Goal: Contribute content: Contribute content

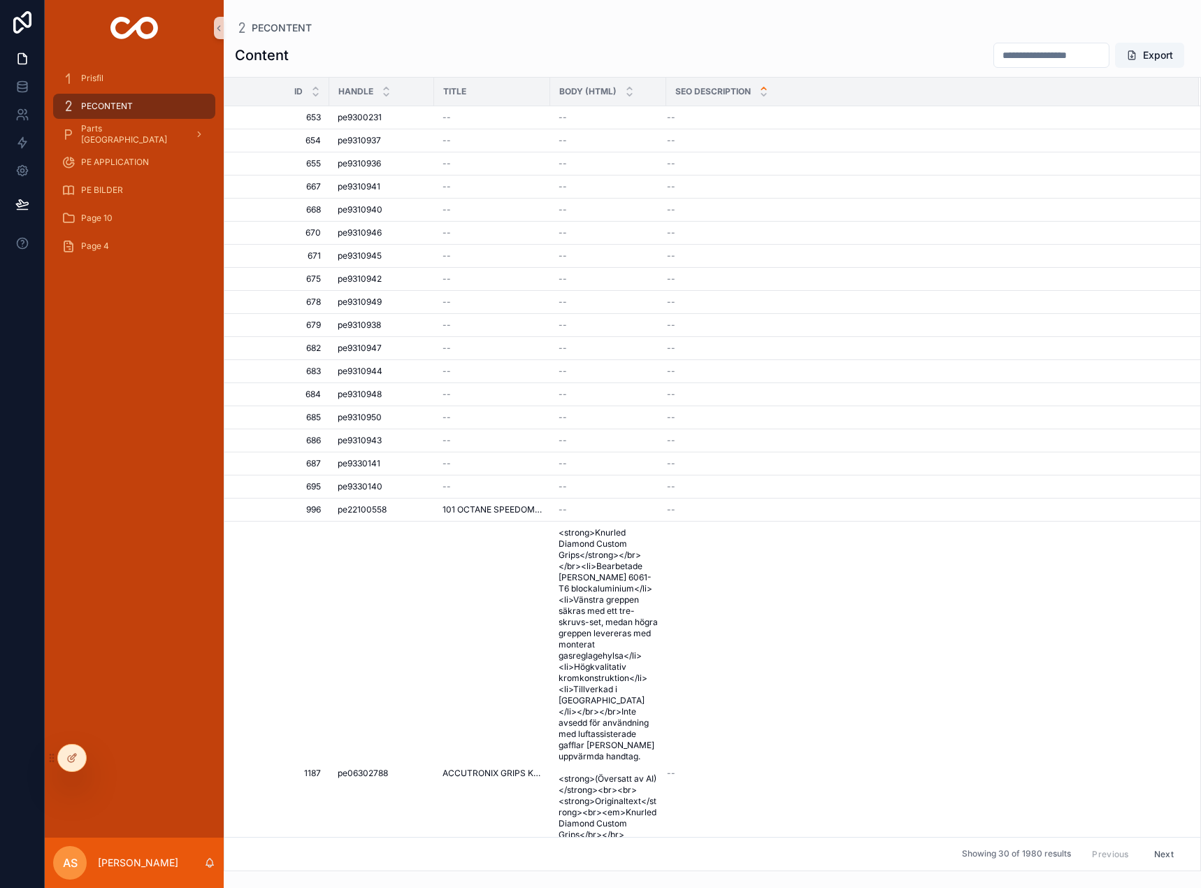
click at [15, 482] on div at bounding box center [22, 444] width 45 height 888
click at [8, 96] on link at bounding box center [22, 87] width 44 height 28
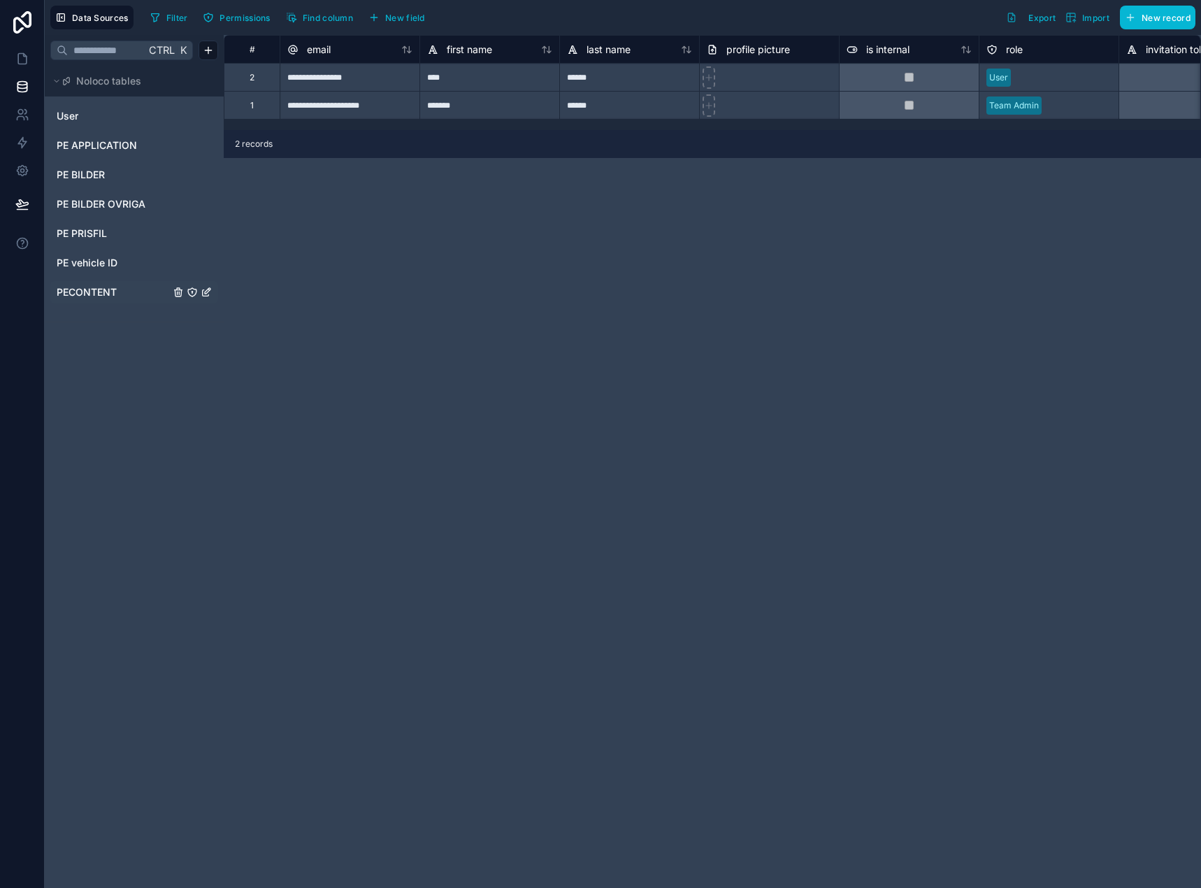
click at [113, 292] on span "PECONTENT" at bounding box center [87, 292] width 60 height 14
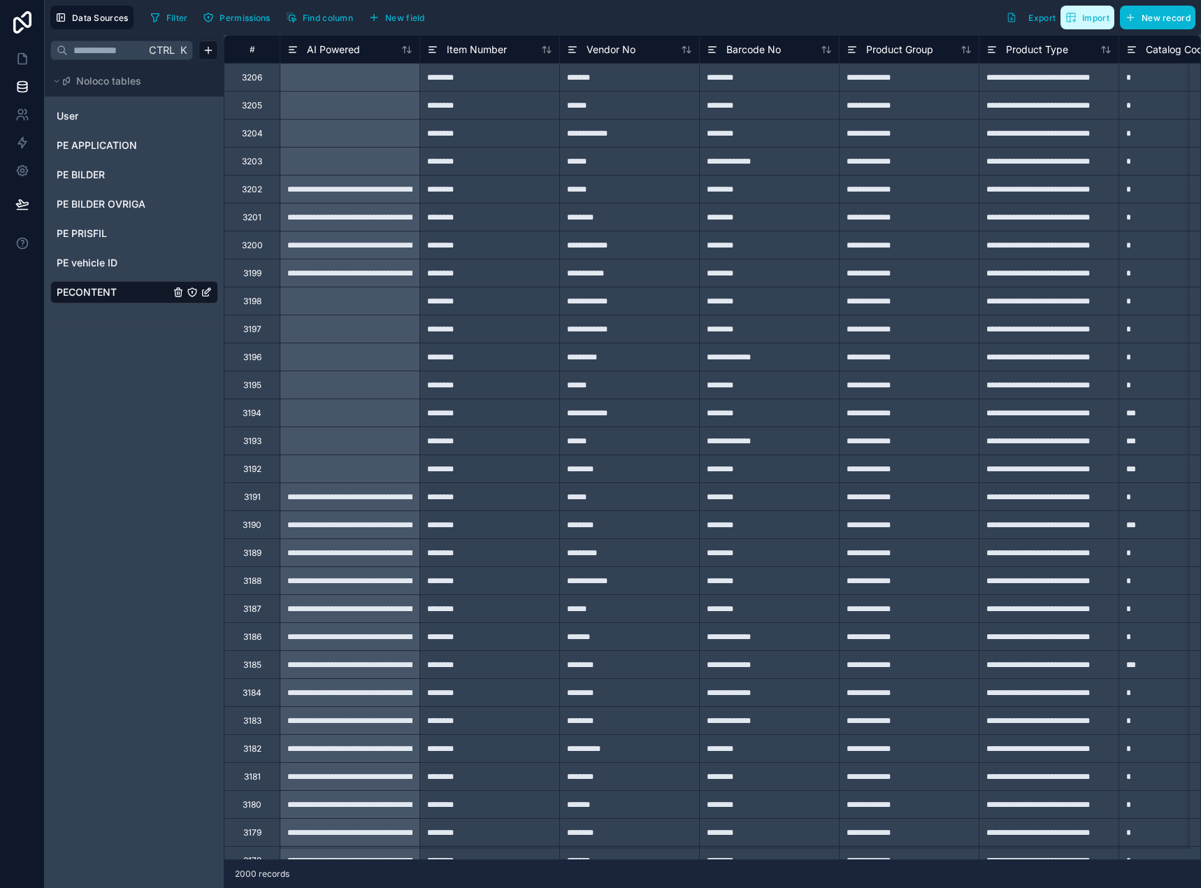
click at [1092, 20] on span "Import" at bounding box center [1095, 18] width 27 height 10
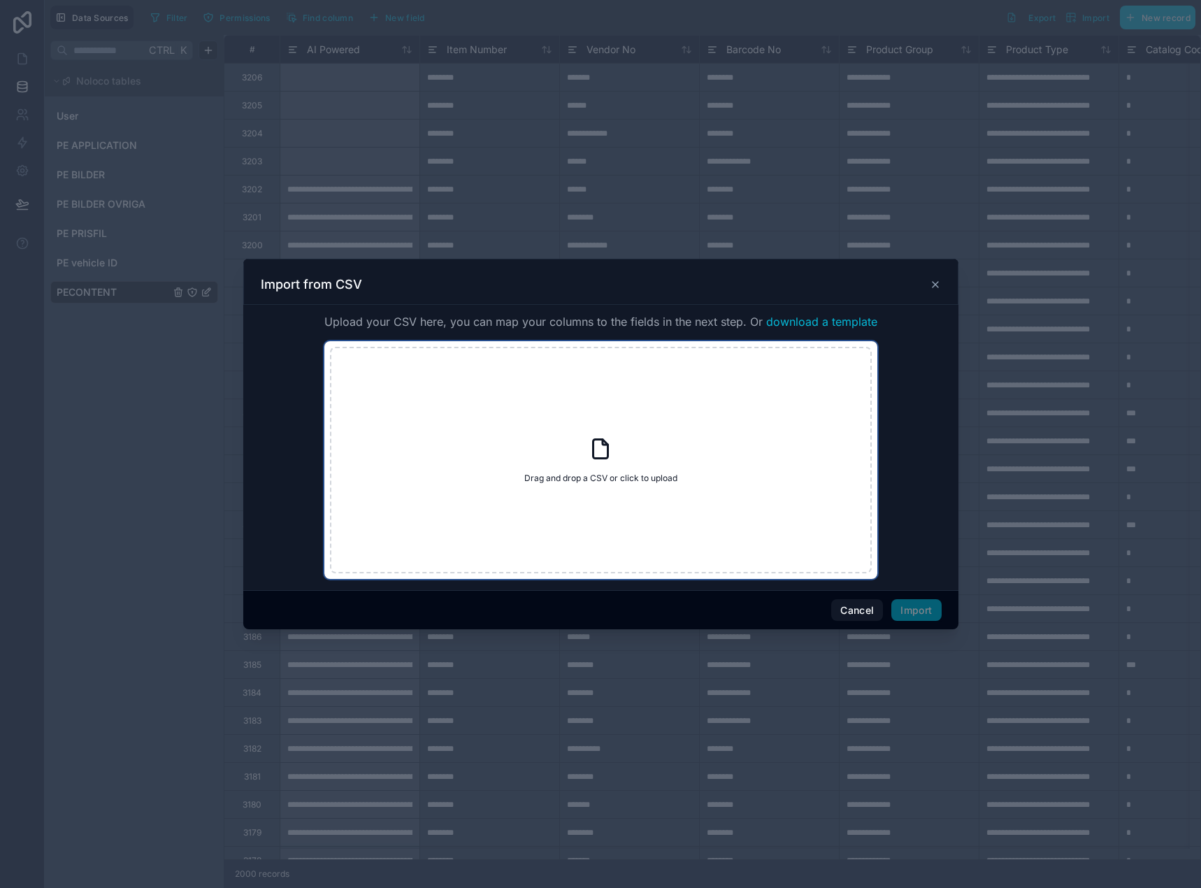
click at [625, 460] on div "Drag and drop a CSV or click to upload Drag and drop a CSV or click to upload" at bounding box center [601, 460] width 542 height 227
type input "**********"
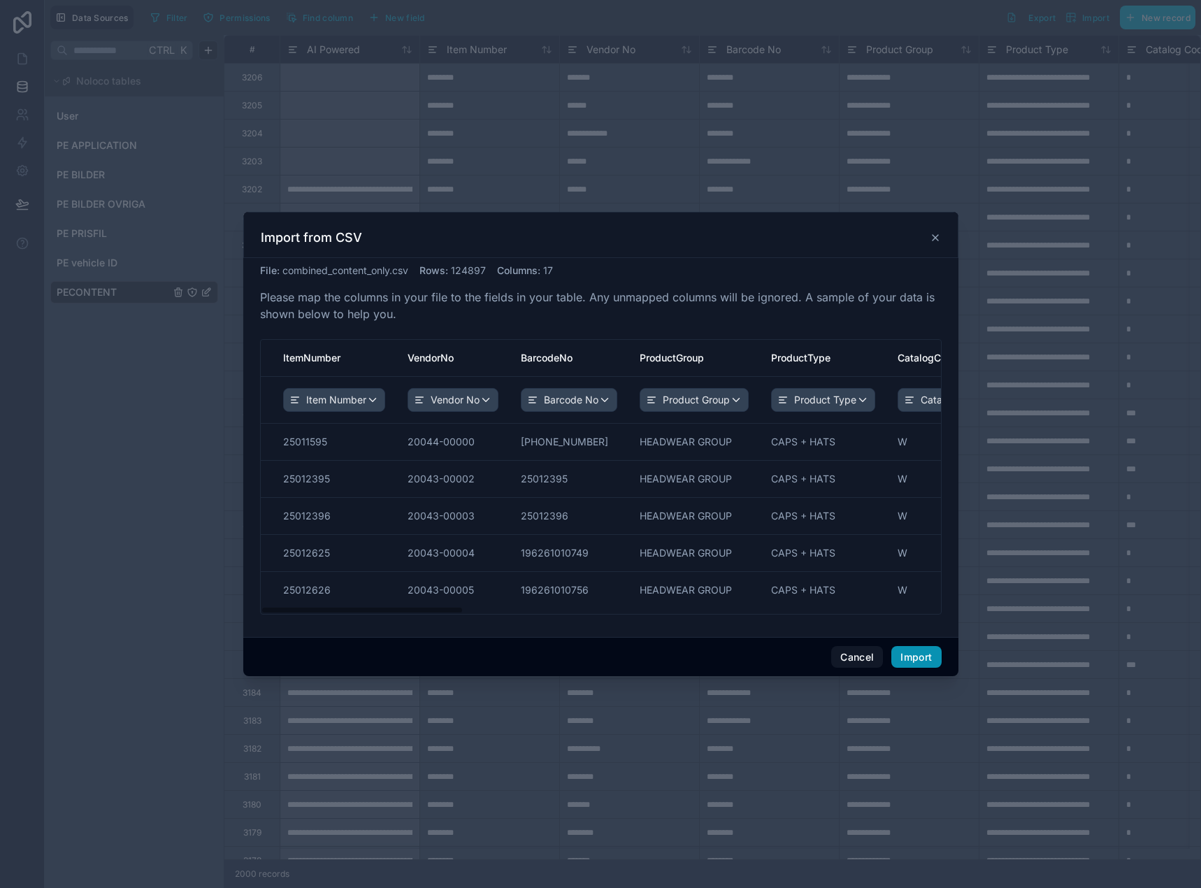
click at [927, 662] on button "Import" at bounding box center [916, 657] width 50 height 22
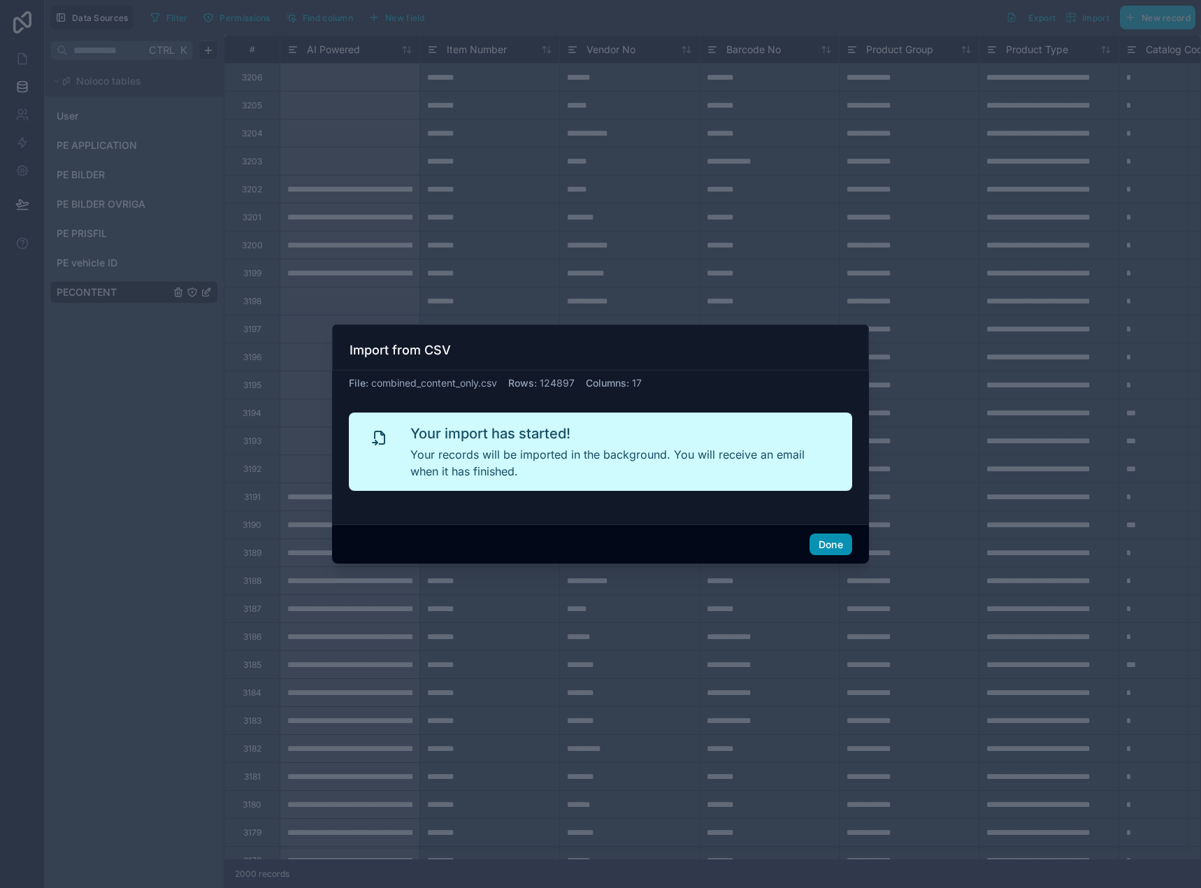
click at [849, 554] on button "Done" at bounding box center [831, 544] width 43 height 22
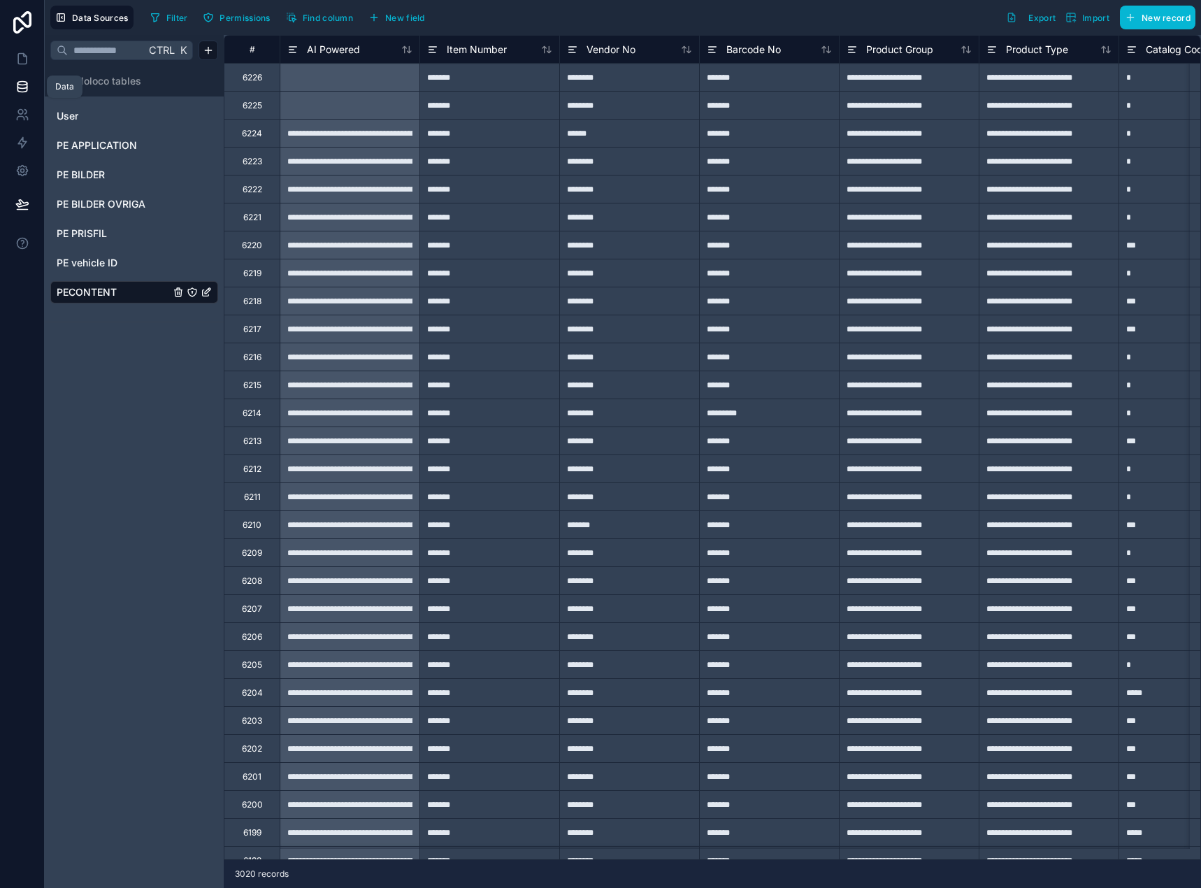
click at [12, 83] on link at bounding box center [22, 87] width 44 height 28
click at [20, 62] on icon at bounding box center [22, 59] width 14 height 14
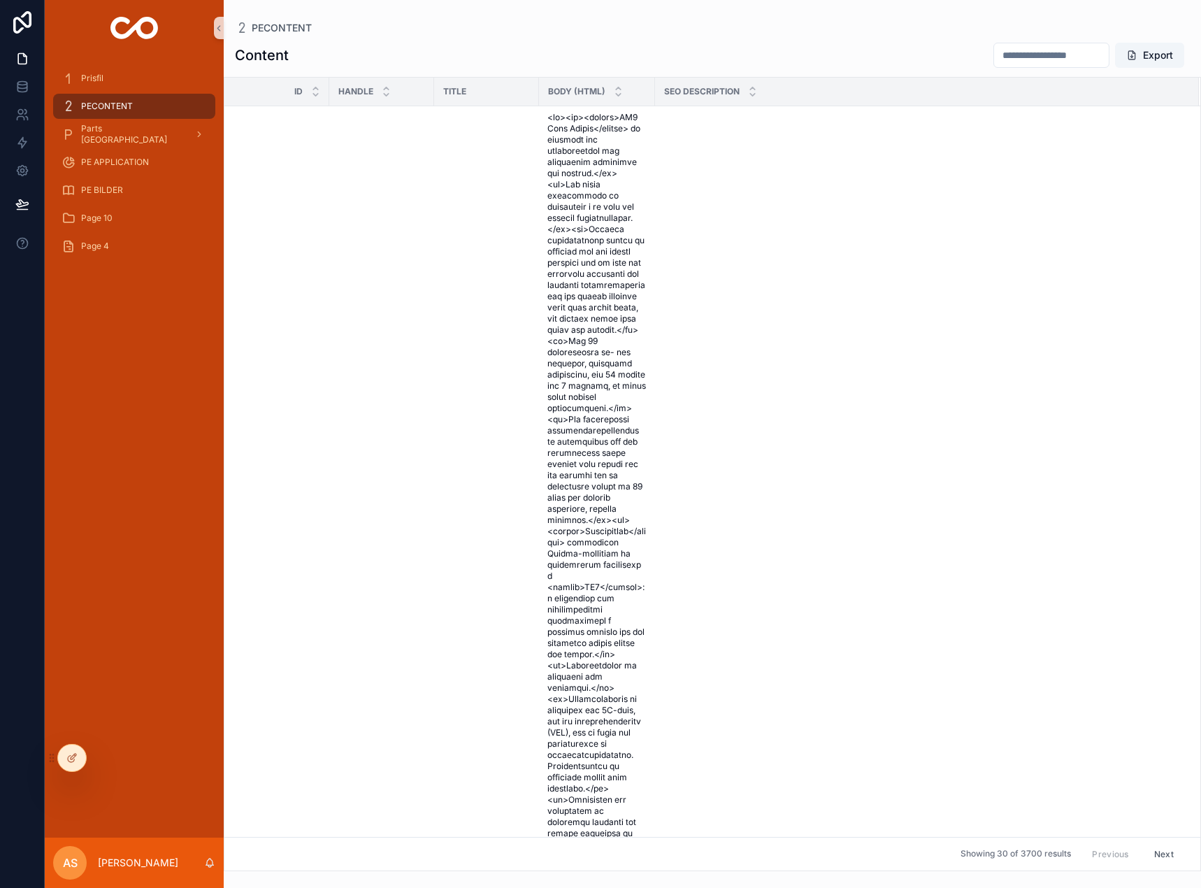
drag, startPoint x: 0, startPoint y: 0, endPoint x: 124, endPoint y: 433, distance: 451.0
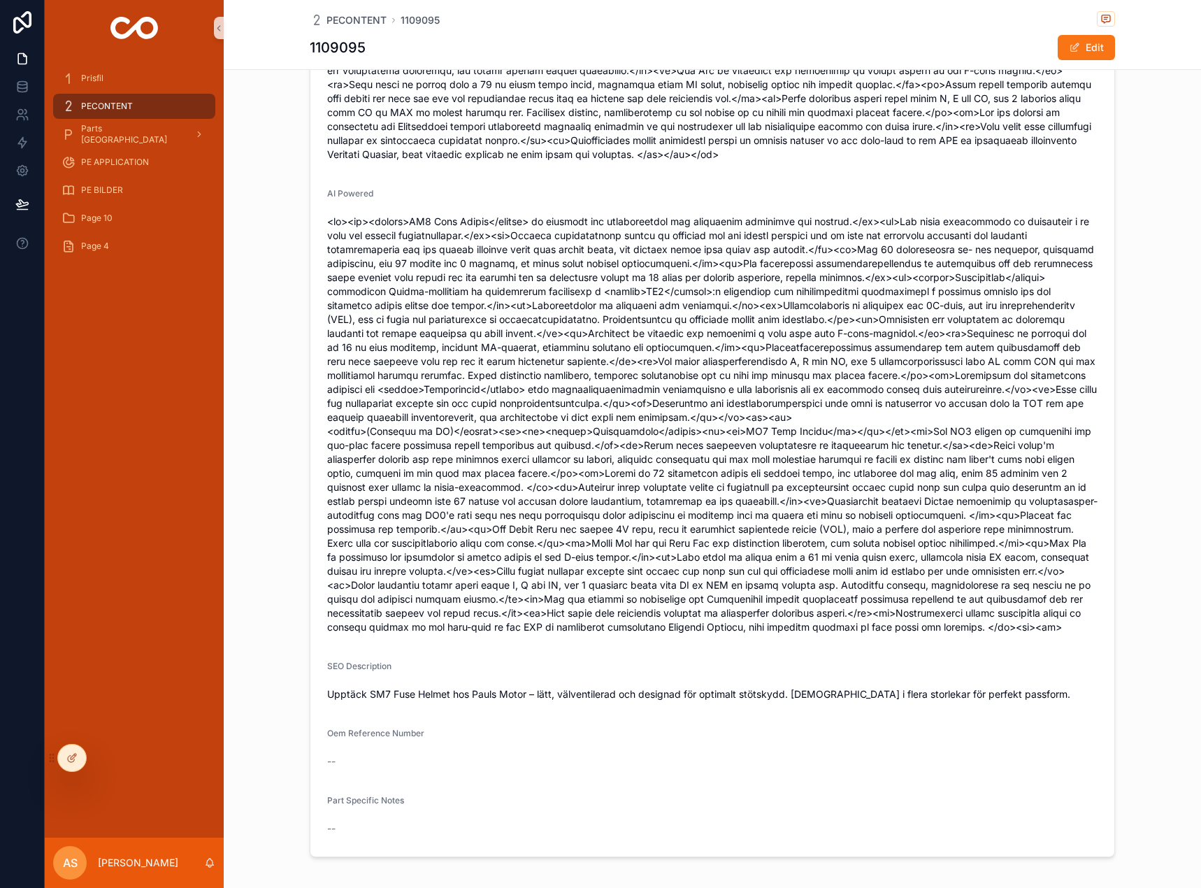
scroll to position [350, 0]
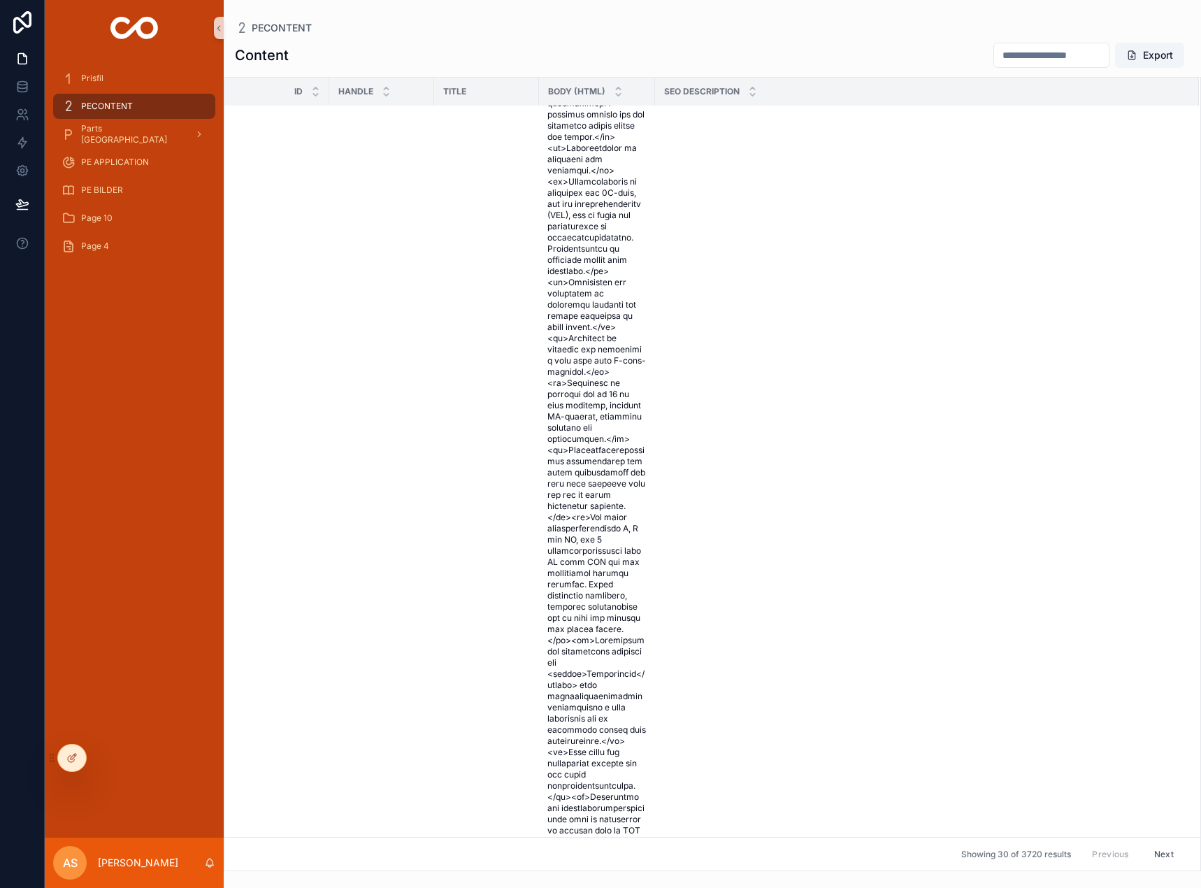
scroll to position [23481, 0]
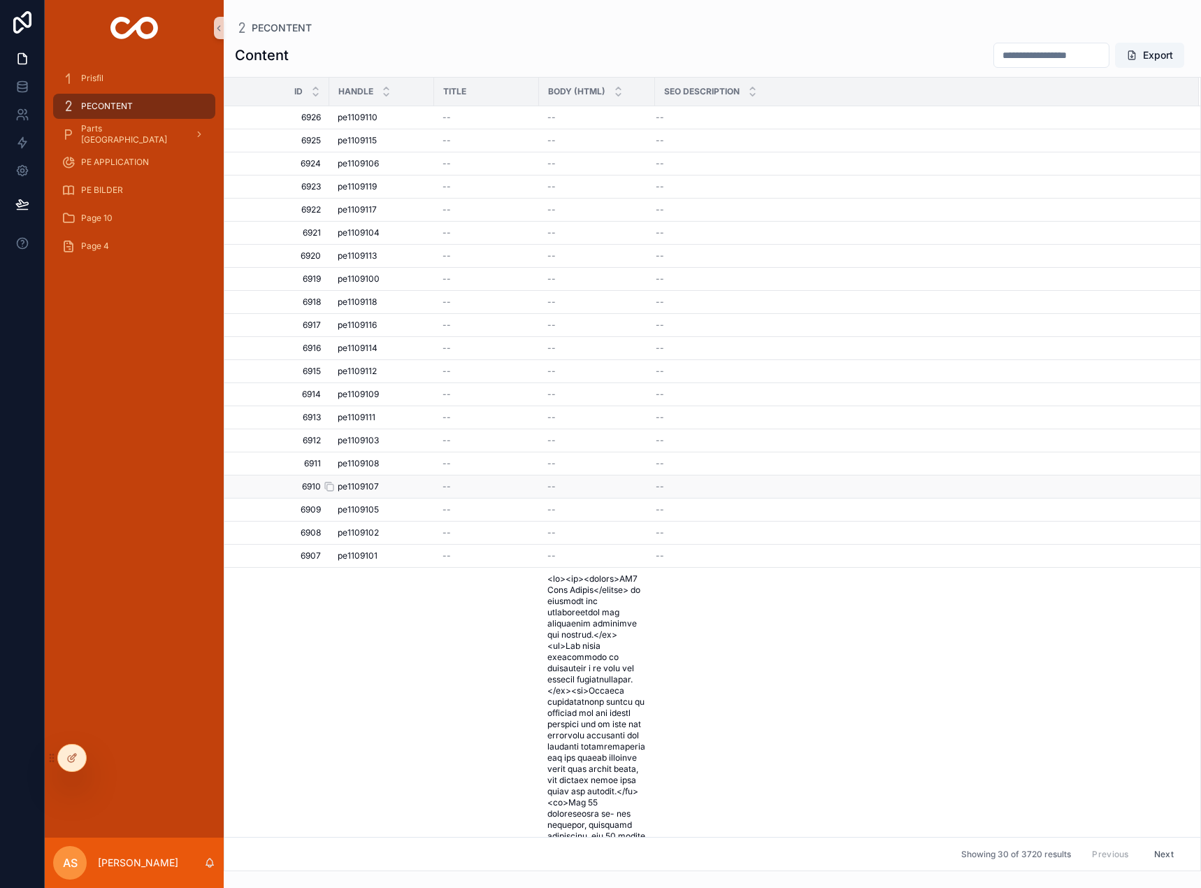
click at [351, 486] on span "pe1109107" at bounding box center [358, 486] width 41 height 11
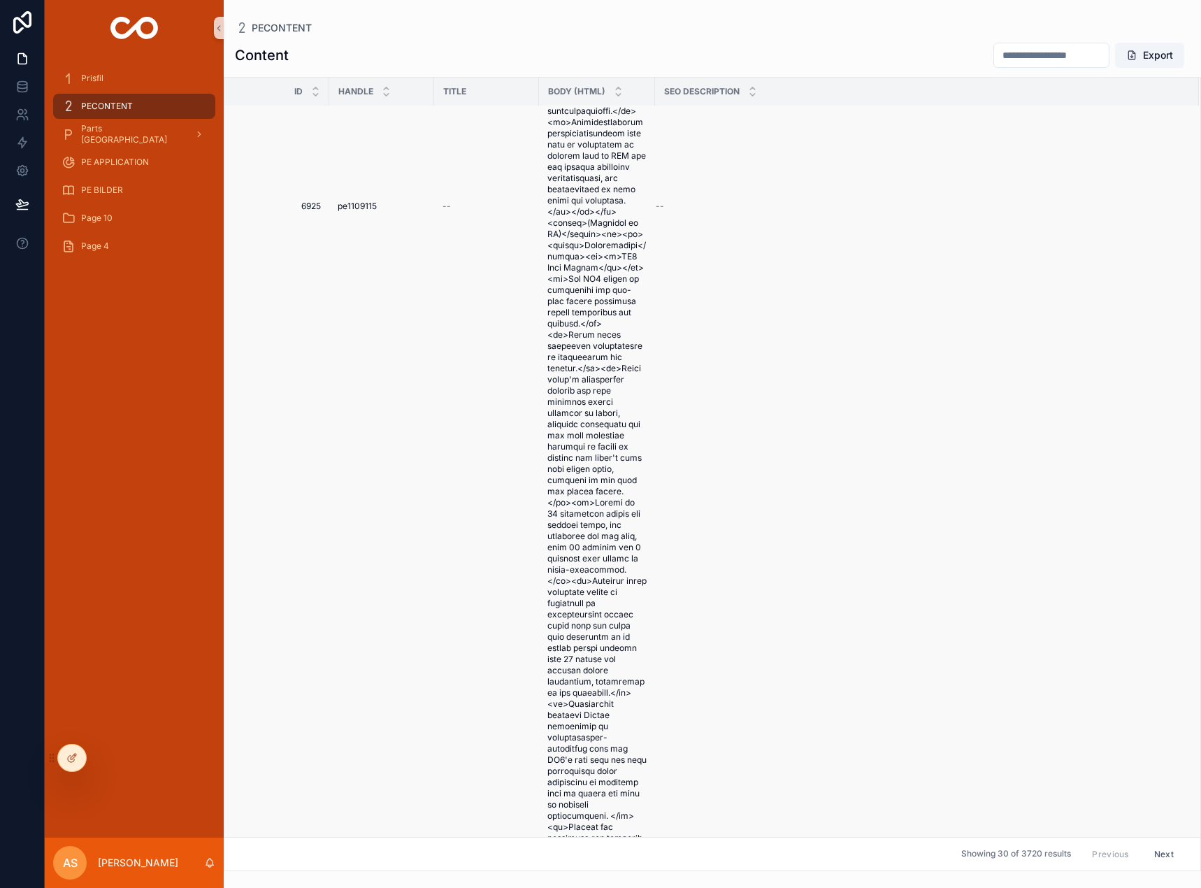
scroll to position [1608, 0]
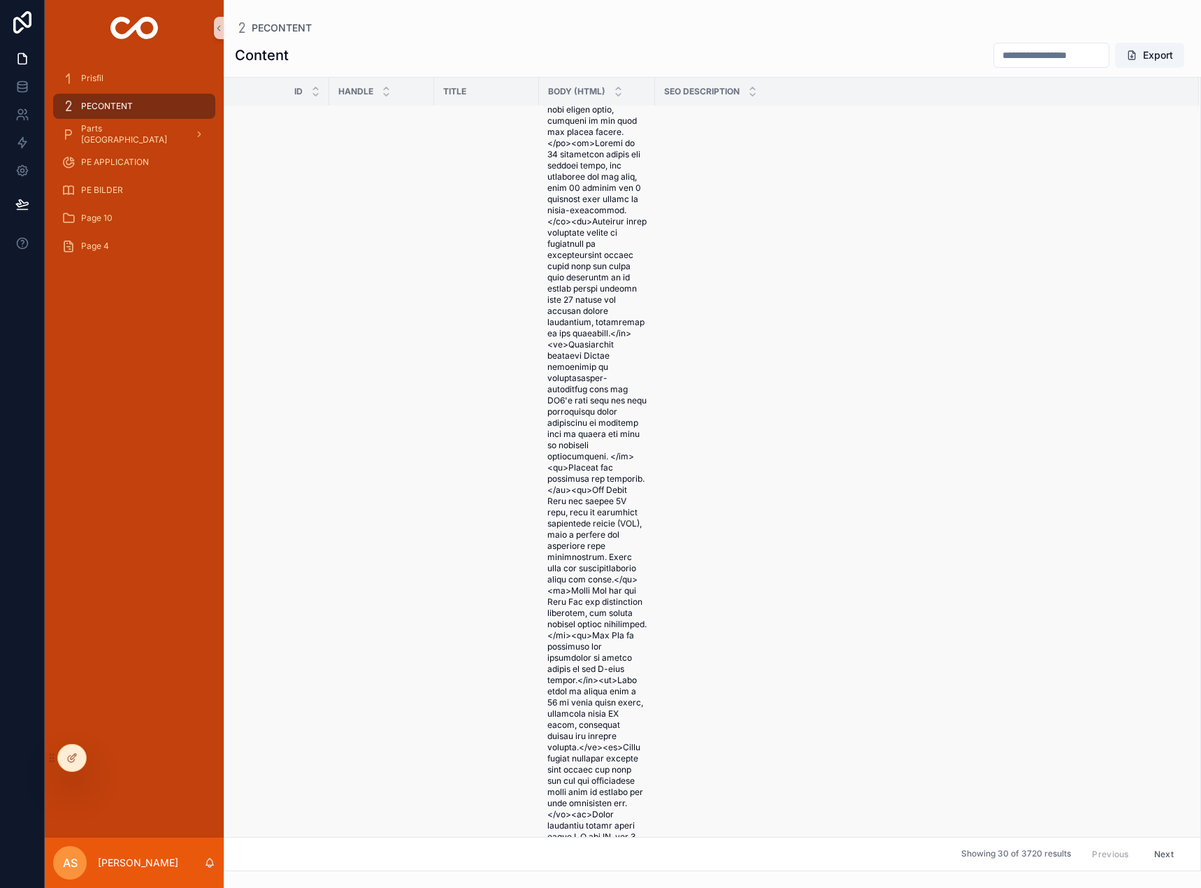
drag, startPoint x: 586, startPoint y: 696, endPoint x: 611, endPoint y: 703, distance: 26.3
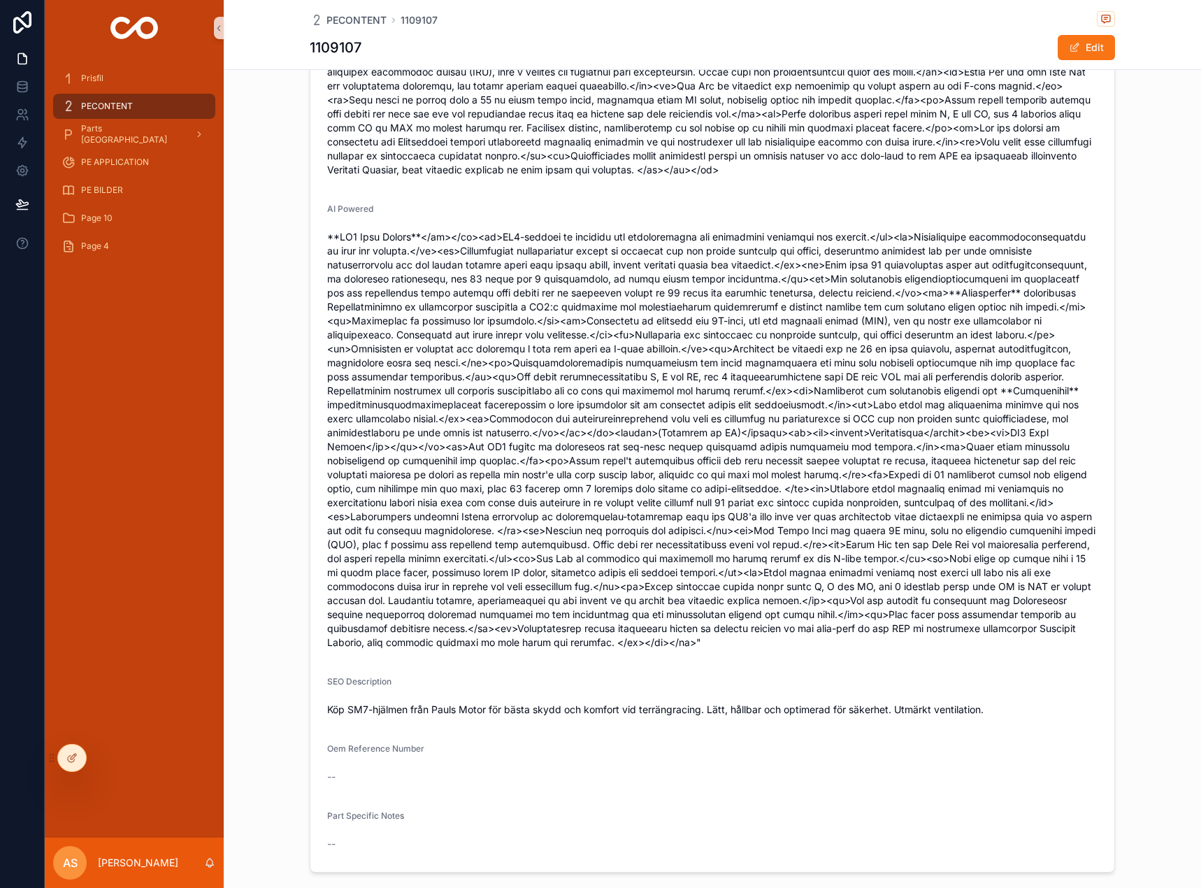
scroll to position [299, 0]
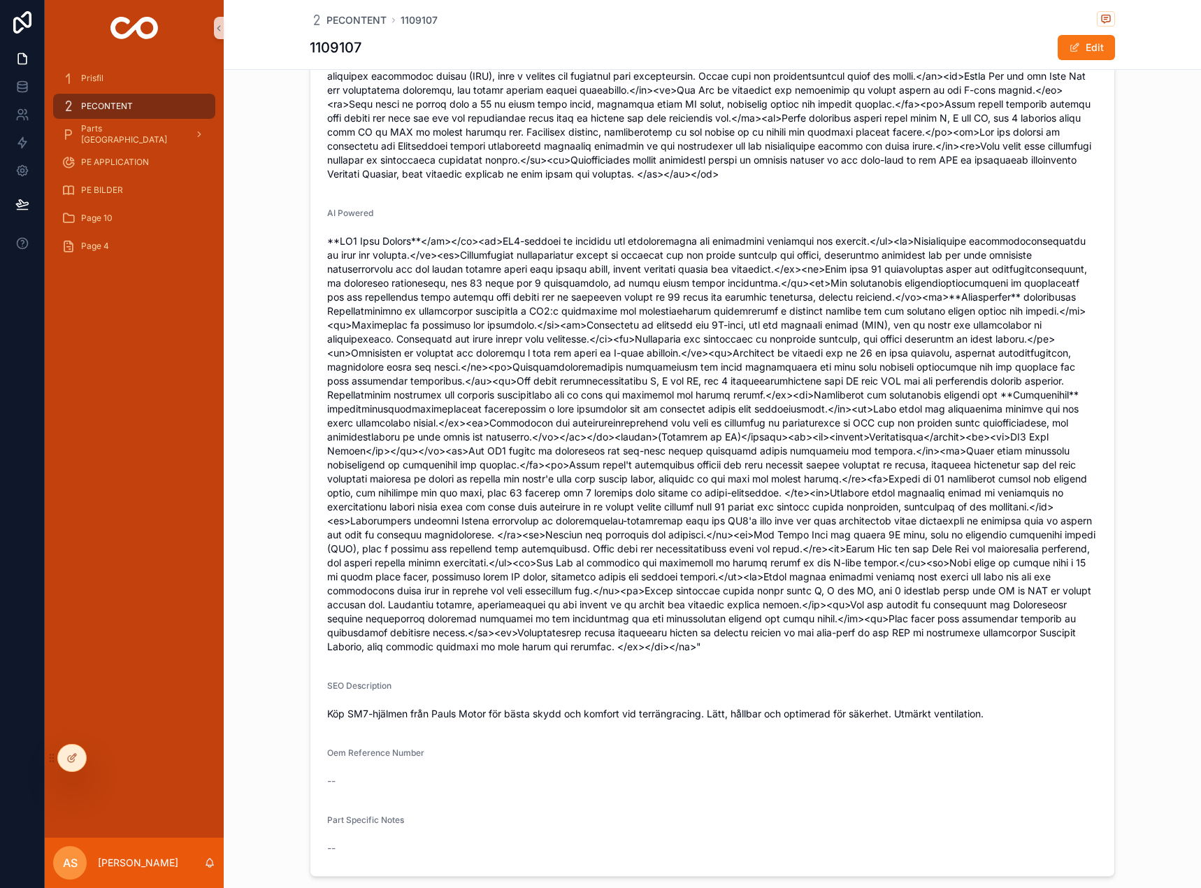
drag, startPoint x: 559, startPoint y: 547, endPoint x: 542, endPoint y: 552, distance: 17.7
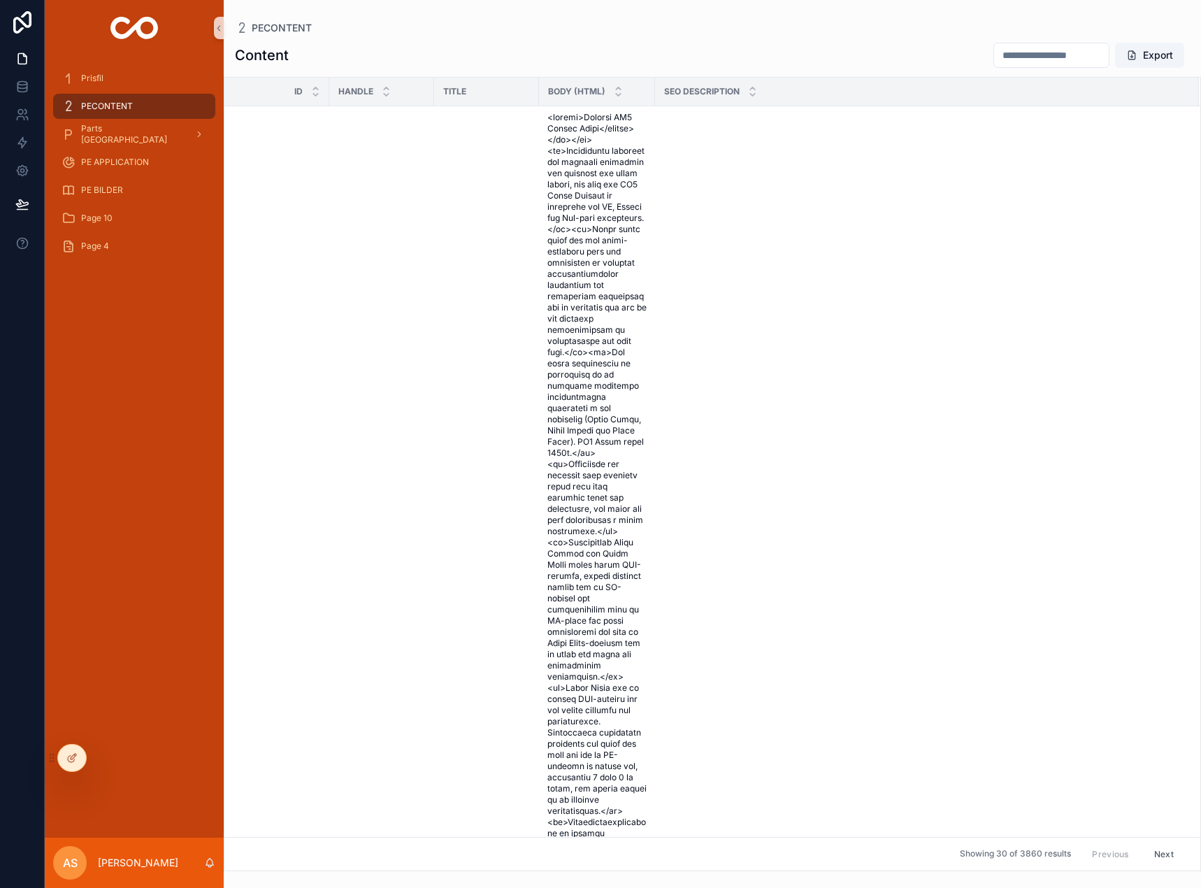
click at [214, 546] on div "Prisfil PECONTENT Parts Europe PE APPLICATION PE BILDER Page 10 Page 4" at bounding box center [134, 447] width 179 height 782
click at [33, 90] on link at bounding box center [22, 87] width 44 height 28
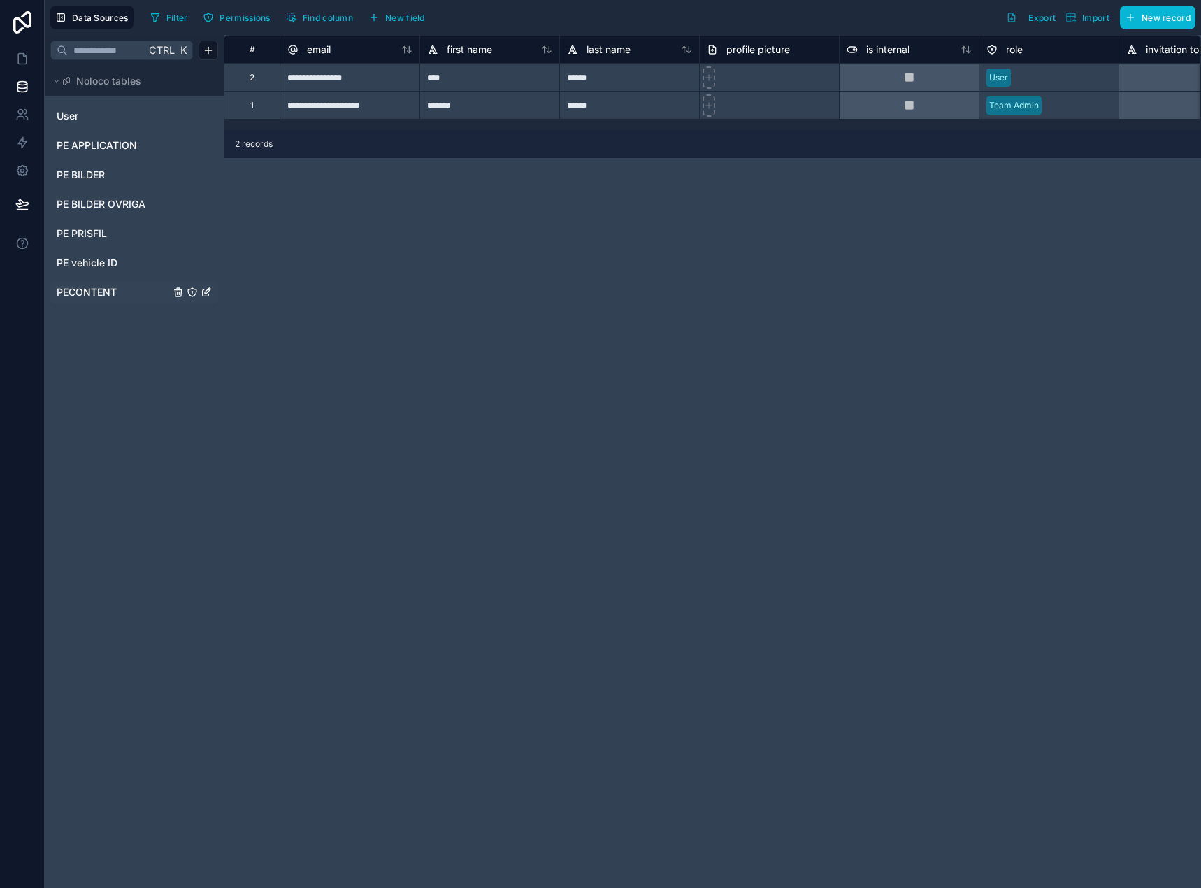
click at [106, 293] on span "PECONTENT" at bounding box center [87, 292] width 60 height 14
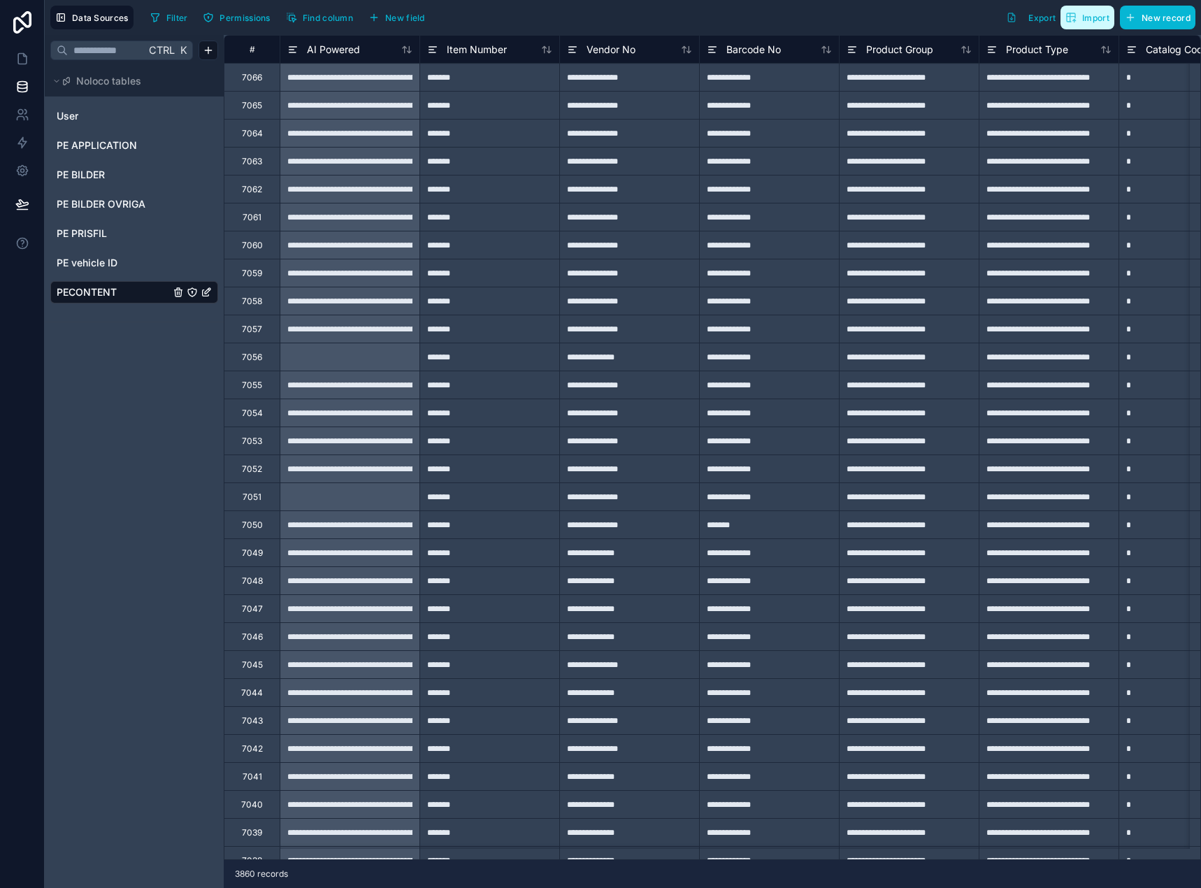
click at [1089, 19] on span "Import" at bounding box center [1095, 18] width 27 height 10
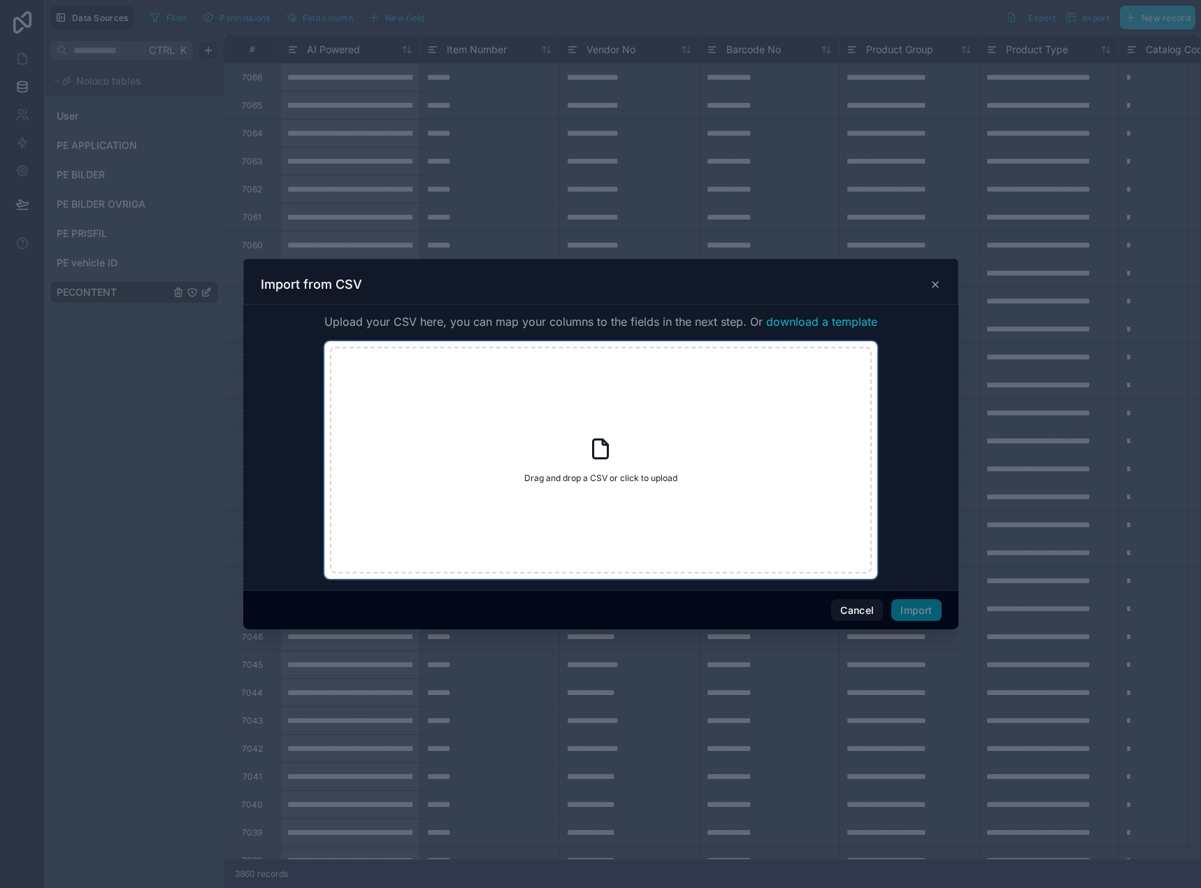
click at [600, 445] on icon at bounding box center [600, 448] width 25 height 25
type input "**********"
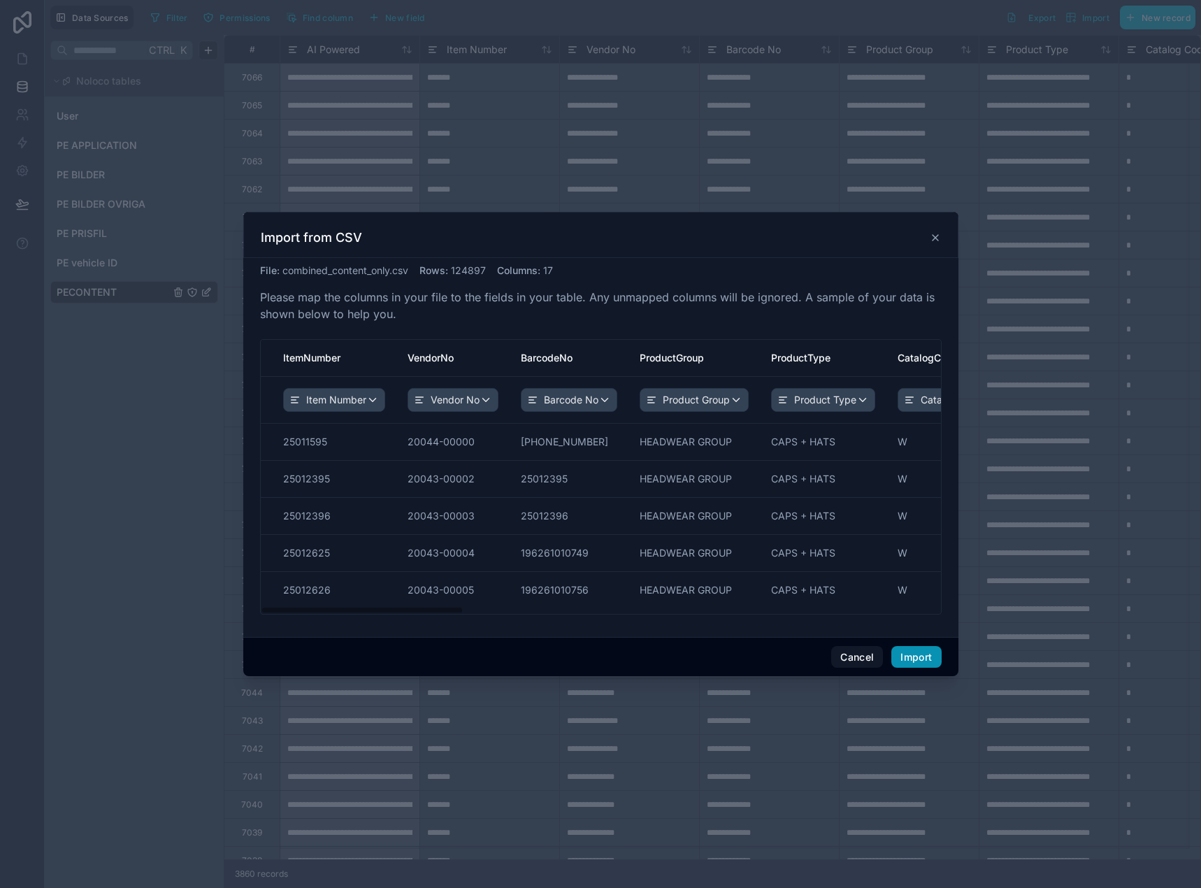
click at [921, 661] on button "Import" at bounding box center [916, 657] width 50 height 22
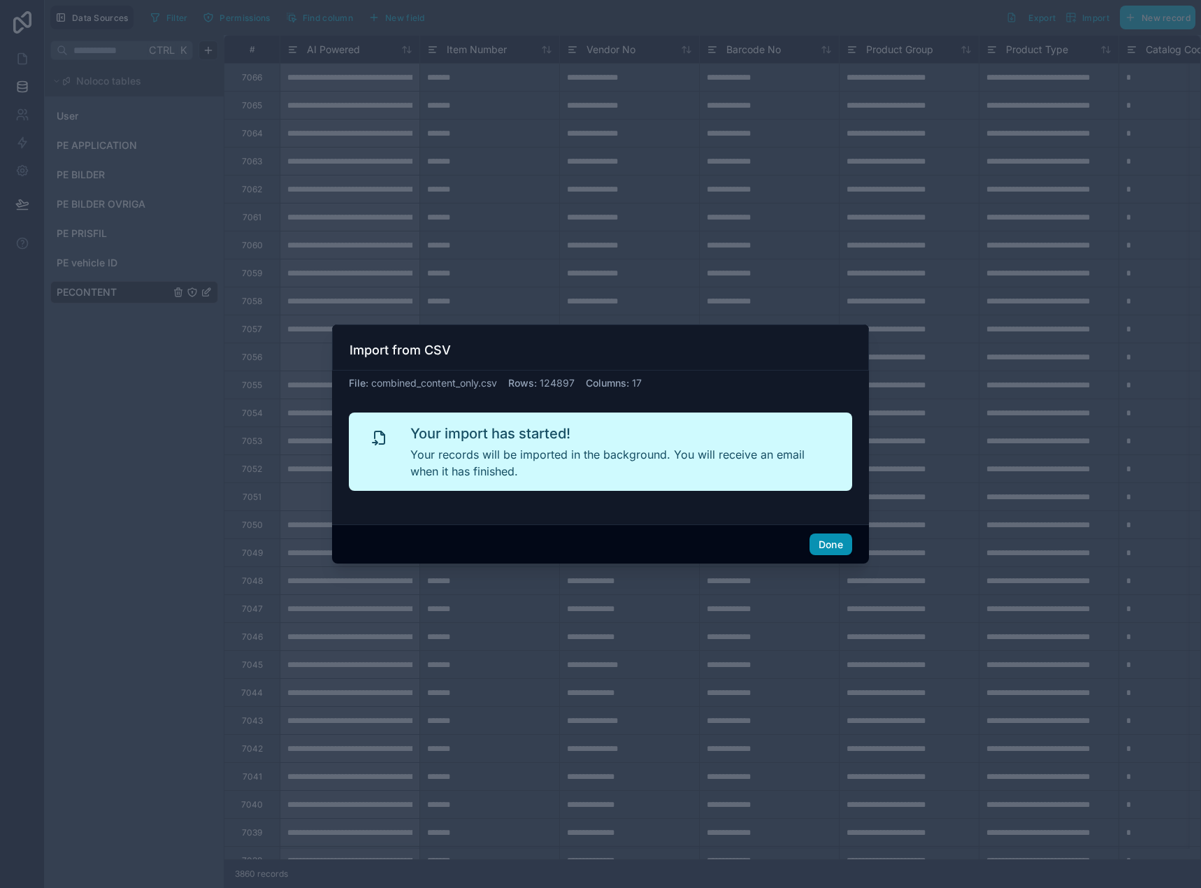
click at [826, 547] on button "Done" at bounding box center [831, 544] width 43 height 22
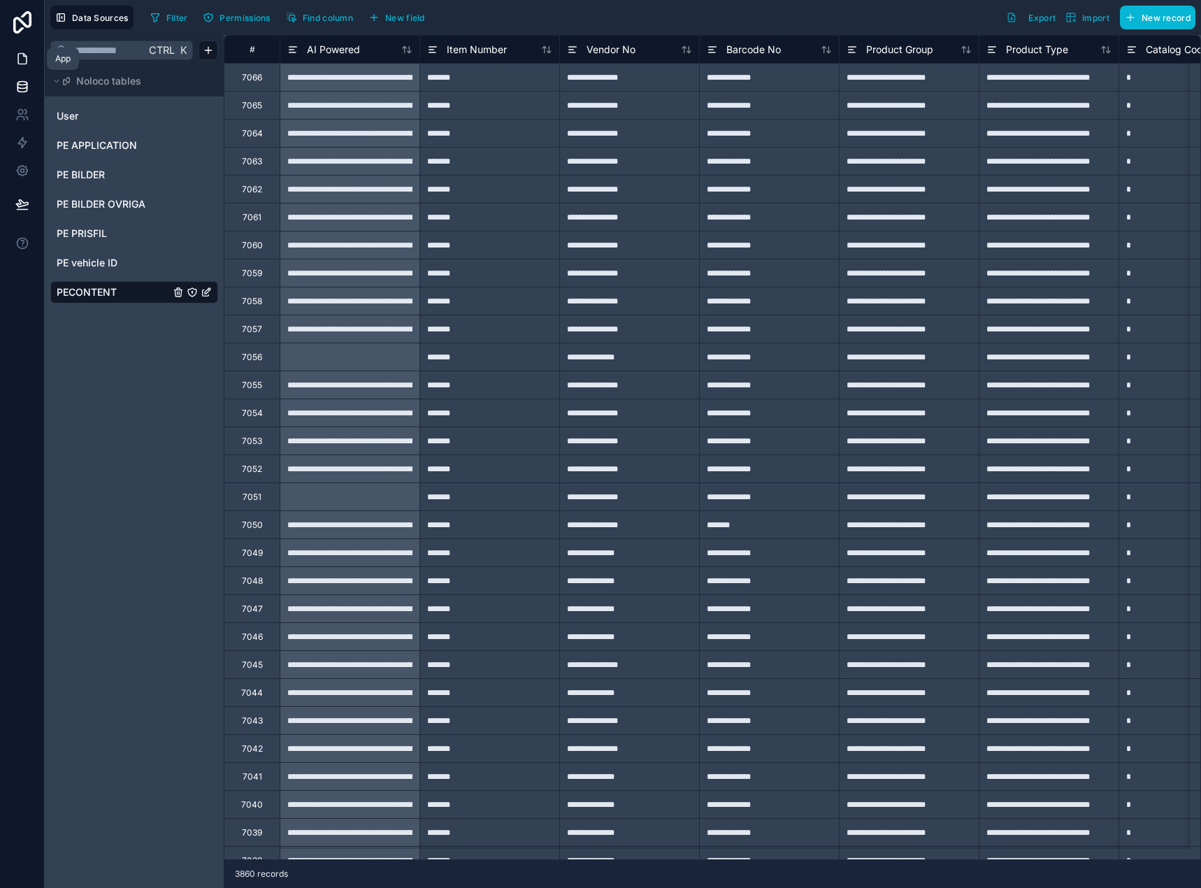
click at [19, 65] on icon at bounding box center [22, 59] width 14 height 14
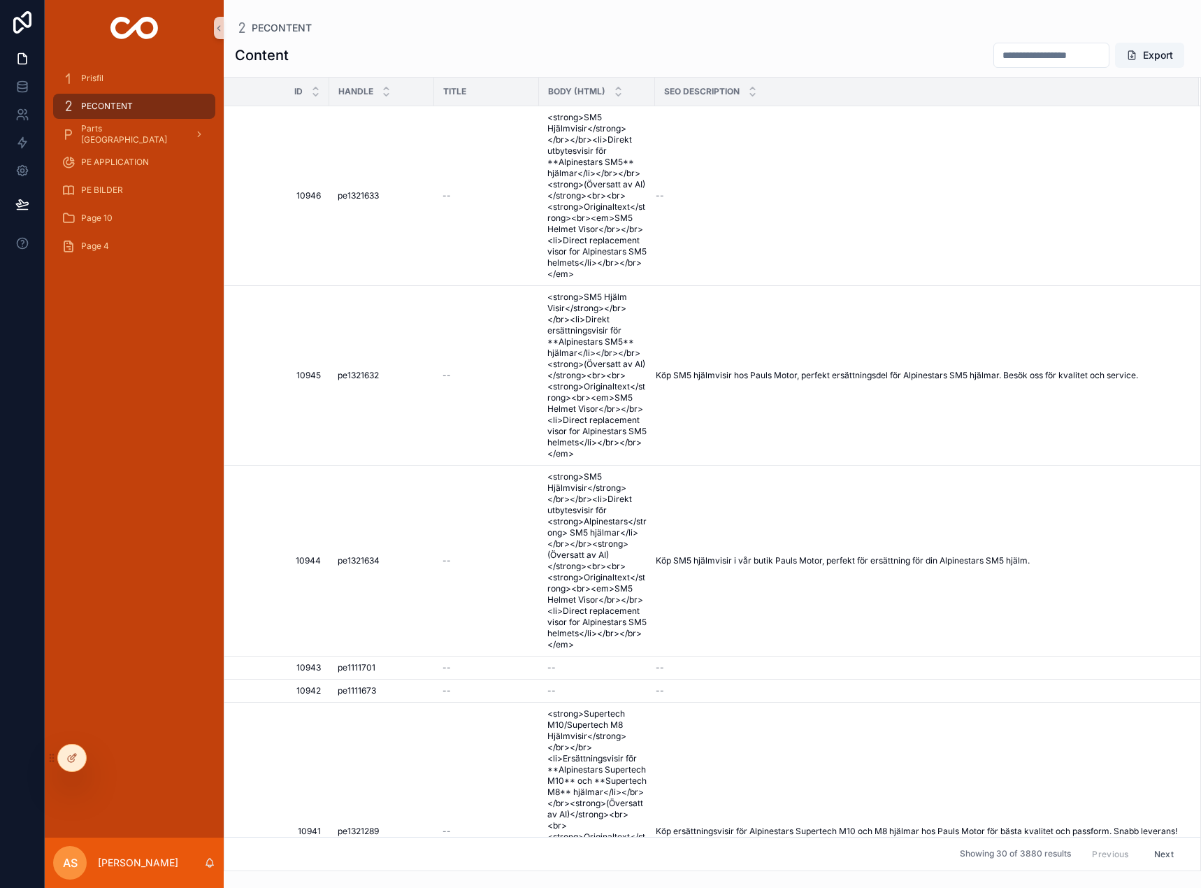
drag, startPoint x: 229, startPoint y: 344, endPoint x: 206, endPoint y: 362, distance: 29.4
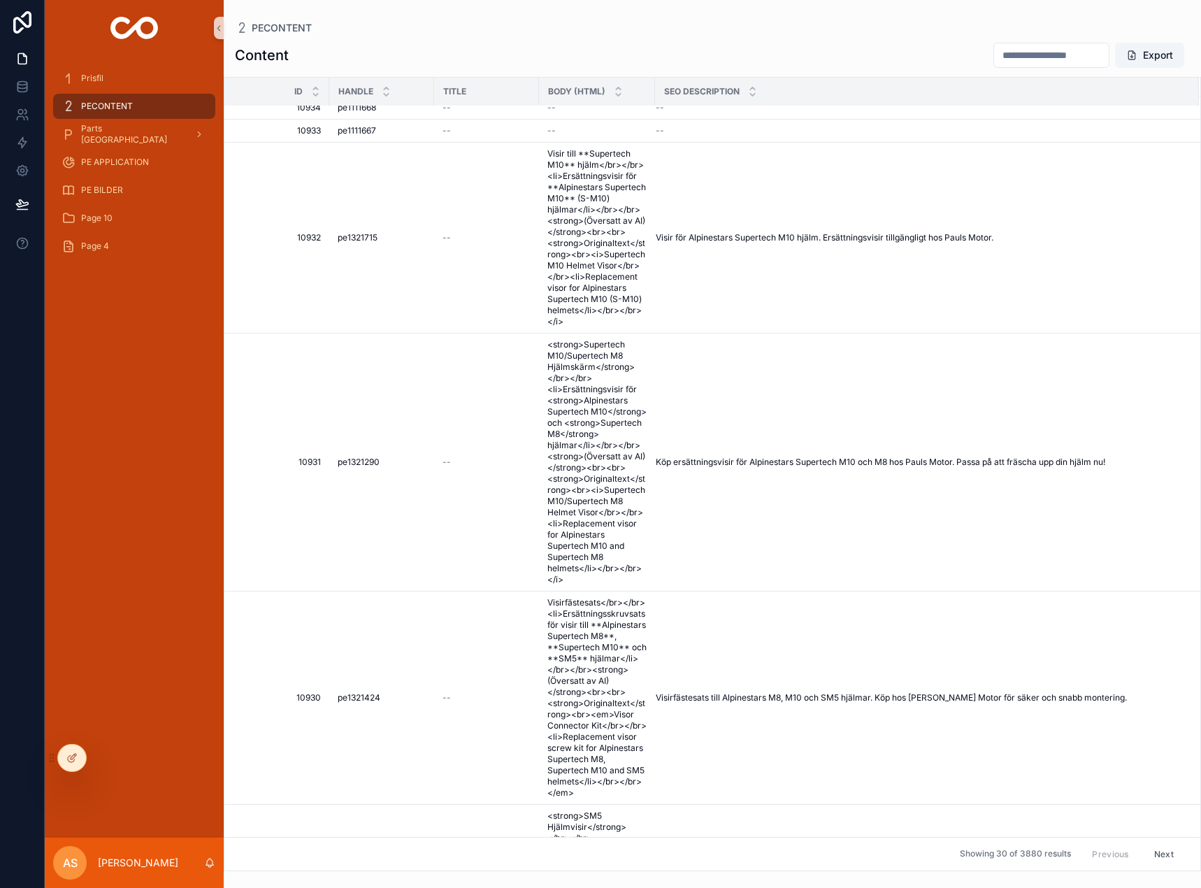
scroll to position [1698, 0]
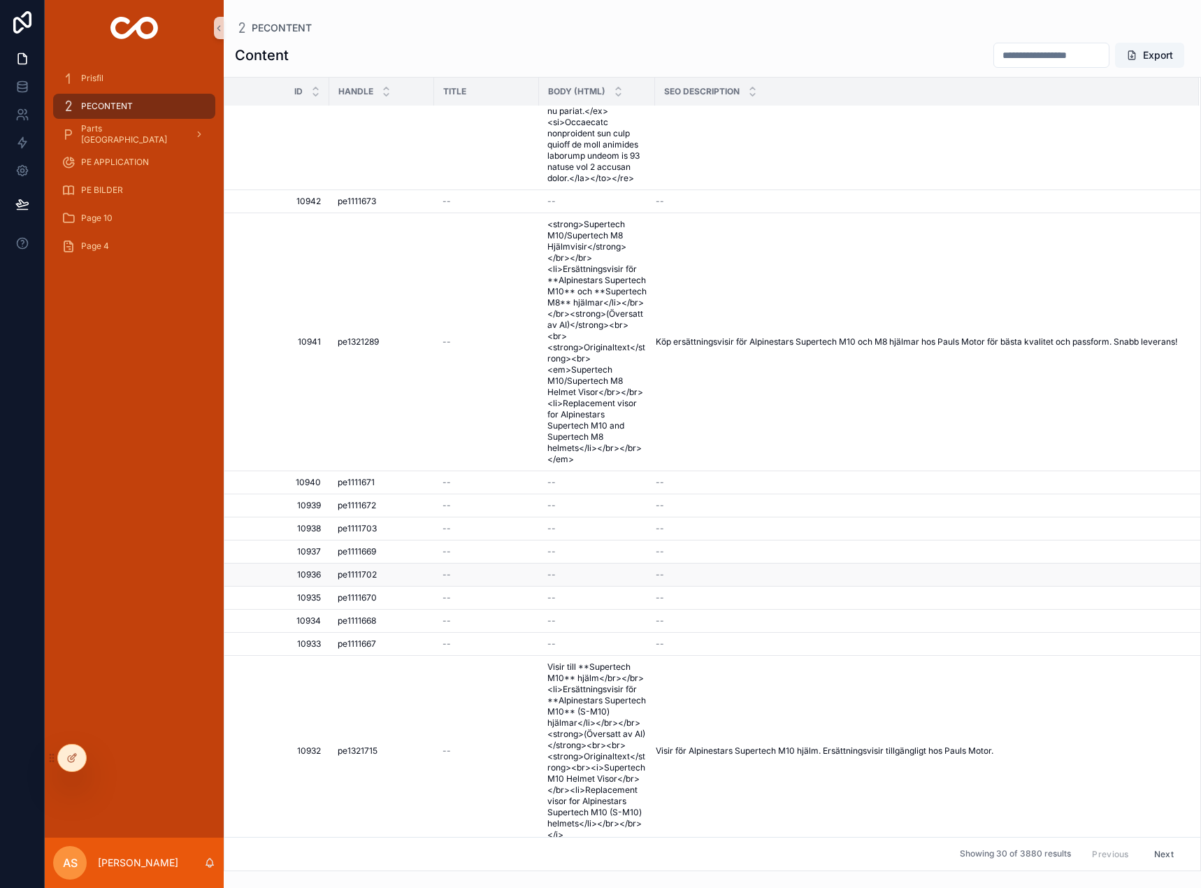
click at [482, 564] on td "--" at bounding box center [486, 575] width 105 height 23
click at [456, 578] on div "--" at bounding box center [487, 574] width 88 height 11
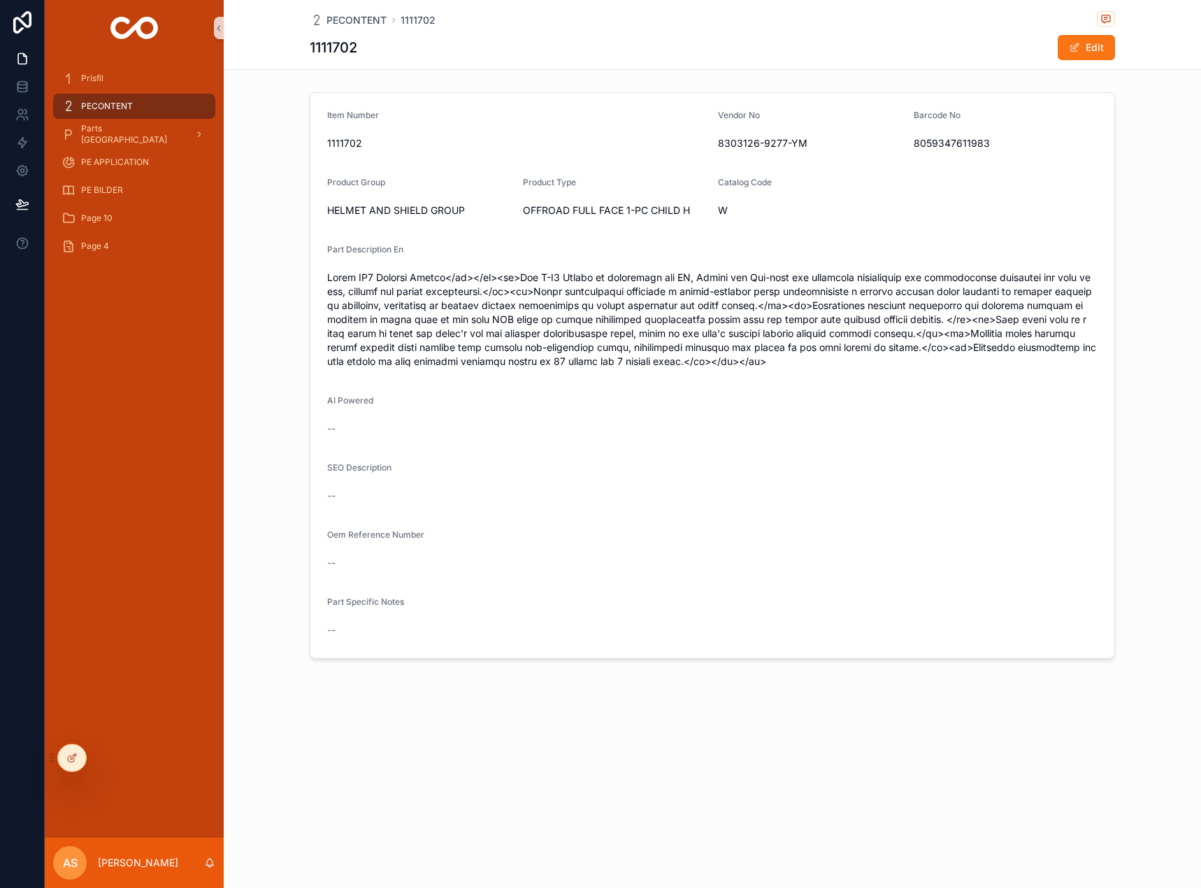
click at [147, 107] on div "PECONTENT" at bounding box center [134, 106] width 145 height 22
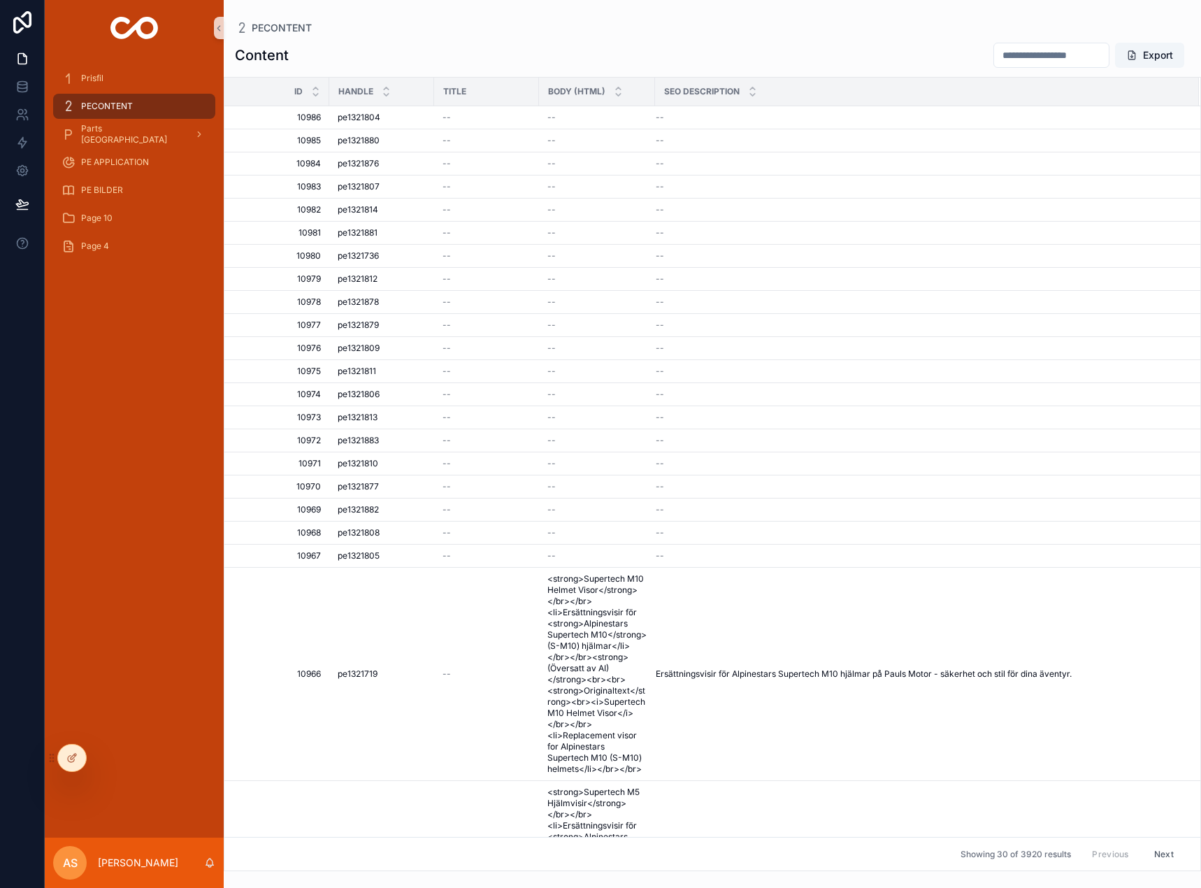
click at [113, 109] on span "PECONTENT" at bounding box center [107, 106] width 52 height 11
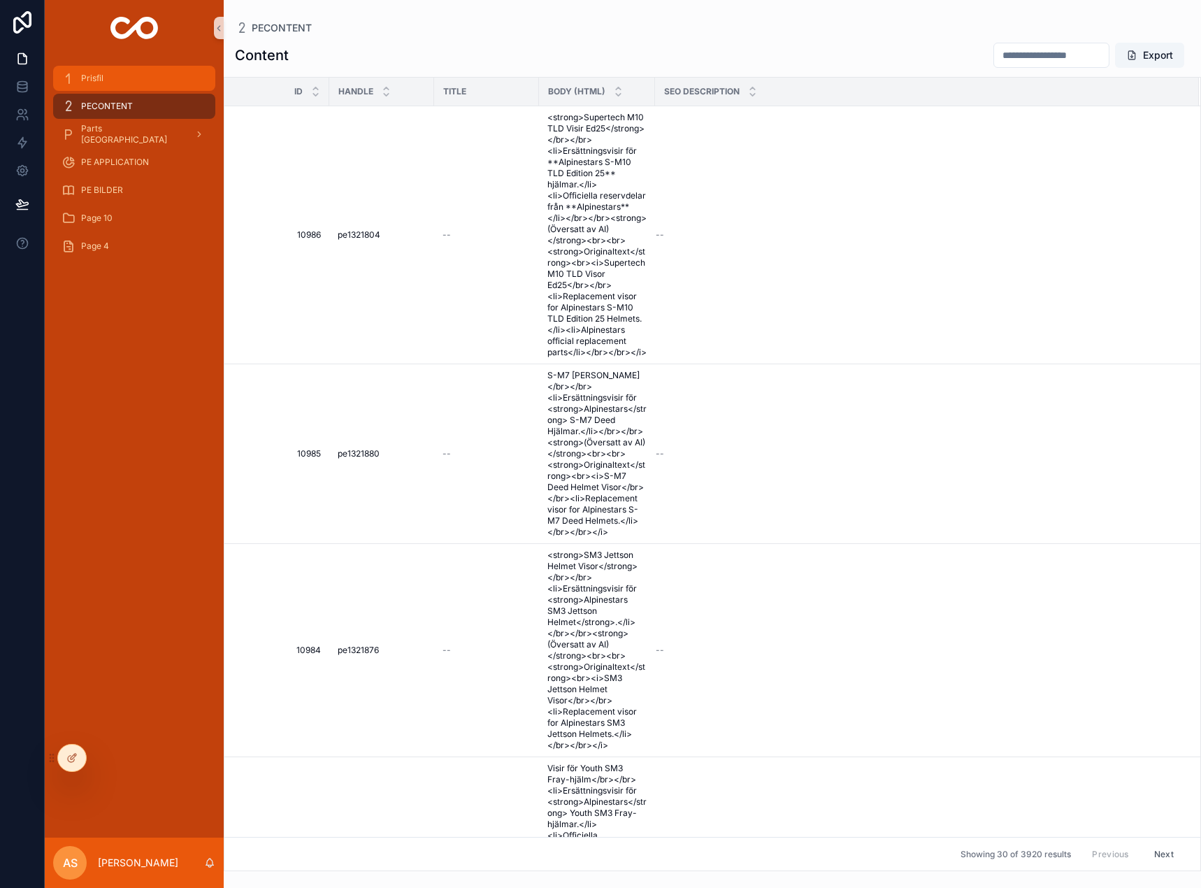
click at [118, 73] on div "Prisfil" at bounding box center [134, 78] width 145 height 22
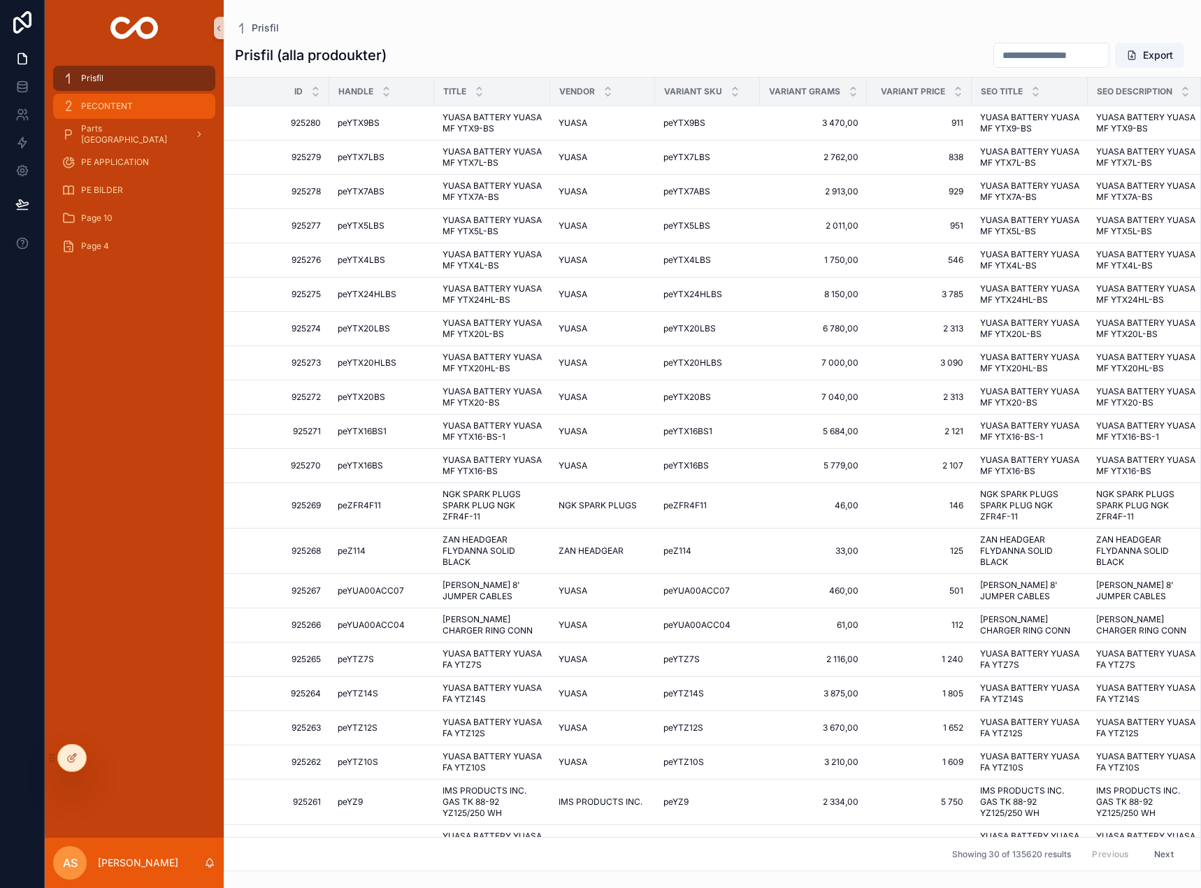
click at [121, 105] on span "PECONTENT" at bounding box center [107, 106] width 52 height 11
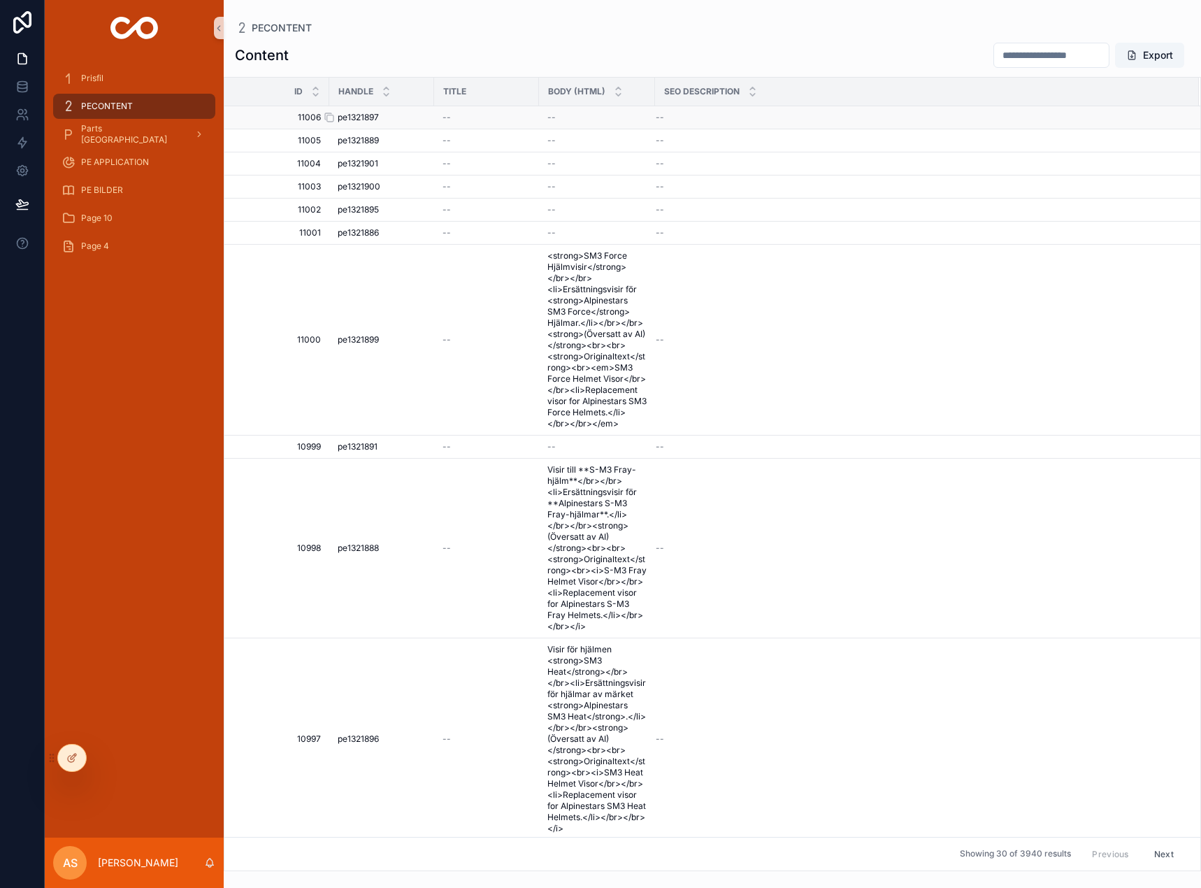
click at [373, 115] on span "pe1321897" at bounding box center [358, 117] width 41 height 11
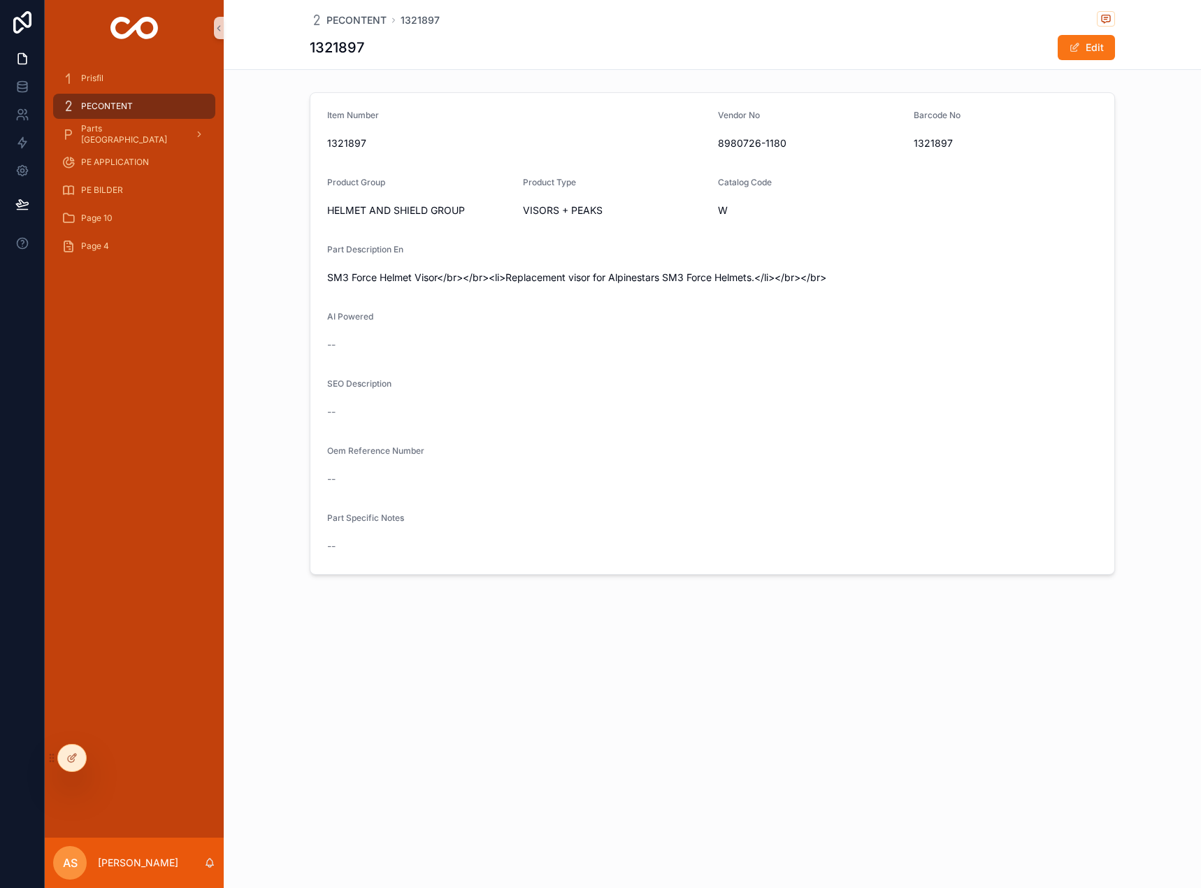
click at [371, 107] on form "Item Number 1321897 Vendor No 8980726-1180 Barcode No 1321897 Product Group HEL…" at bounding box center [712, 333] width 804 height 481
click at [137, 101] on div "PECONTENT" at bounding box center [134, 106] width 145 height 22
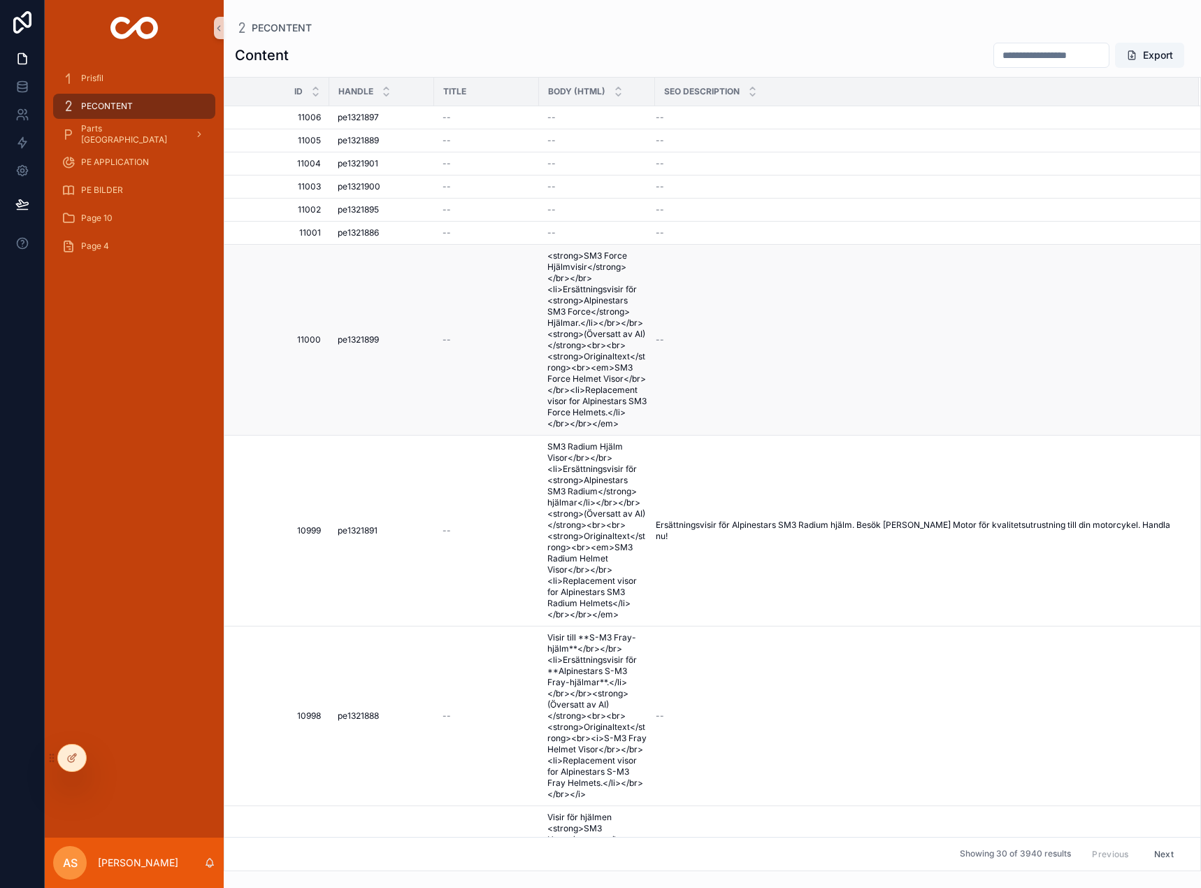
click at [591, 289] on span "<strong>SM3 Force Hjälmvisir</strong></br></br><li>Ersättningsvisir för <strong…" at bounding box center [596, 339] width 99 height 179
